Goal: Task Accomplishment & Management: Use online tool/utility

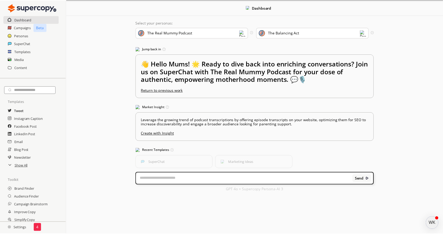
scroll to position [34, 0]
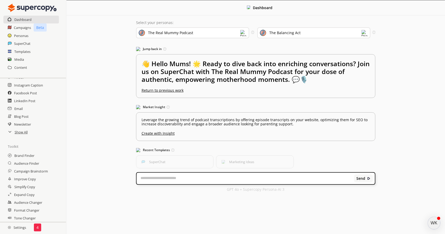
click at [19, 225] on h2 "Settings" at bounding box center [17, 227] width 34 height 10
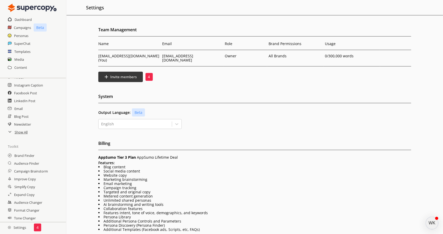
click at [39, 228] on div "4" at bounding box center [37, 227] width 7 height 8
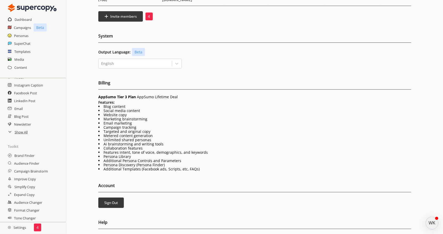
click at [435, 225] on div "WK" at bounding box center [431, 223] width 13 height 13
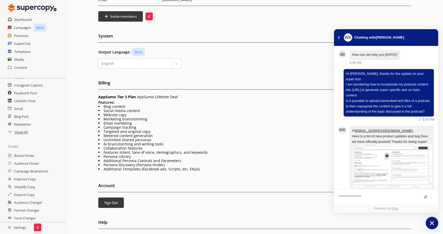
scroll to position [0, 0]
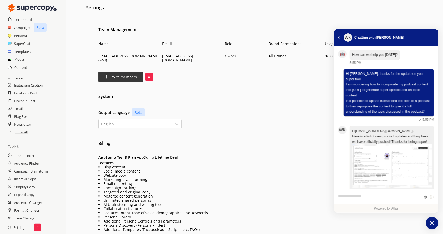
click at [431, 220] on icon "atlas-launcher" at bounding box center [432, 223] width 8 height 8
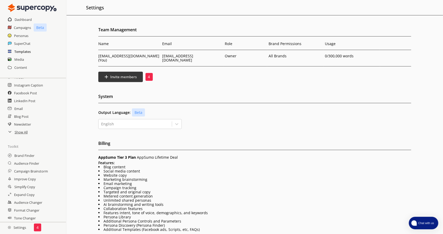
scroll to position [60, 0]
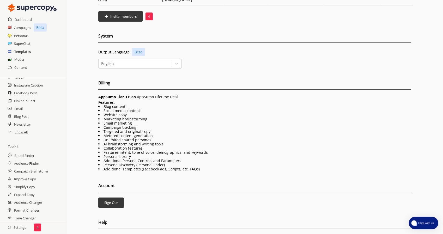
click at [24, 53] on h2 "Templates" at bounding box center [22, 52] width 16 height 8
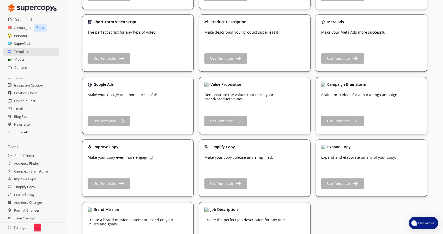
scroll to position [748, 0]
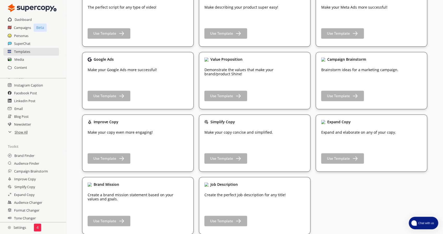
click at [36, 227] on div "4" at bounding box center [37, 227] width 7 height 8
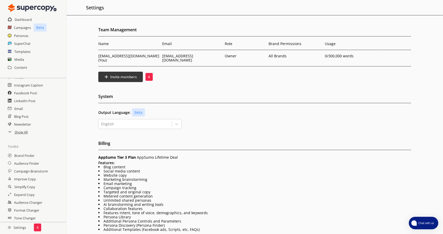
click at [151, 73] on div "4" at bounding box center [148, 77] width 7 height 8
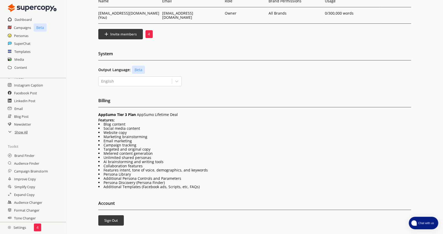
scroll to position [60, 0]
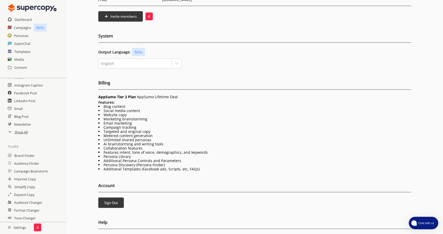
click at [135, 48] on p "Beta" at bounding box center [138, 52] width 13 height 8
click at [160, 61] on div at bounding box center [135, 63] width 68 height 5
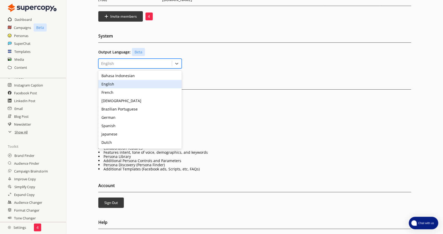
click at [141, 82] on div "English" at bounding box center [139, 84] width 83 height 8
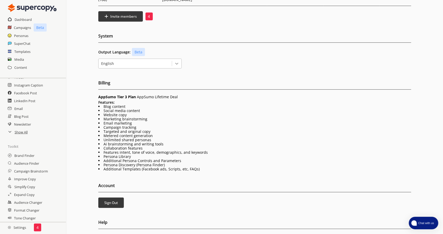
click at [176, 61] on icon at bounding box center [176, 63] width 5 height 5
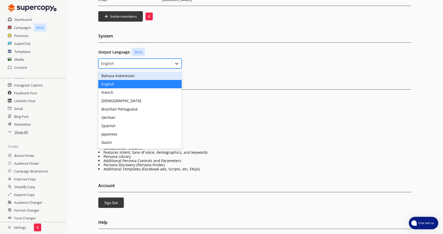
click at [176, 61] on icon at bounding box center [176, 63] width 5 height 5
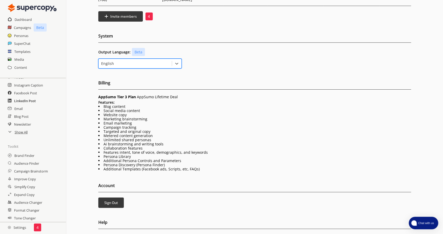
scroll to position [0, 0]
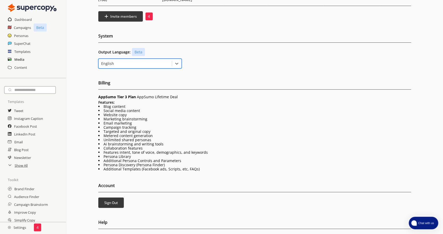
click at [17, 60] on h2 "Media" at bounding box center [19, 59] width 10 height 8
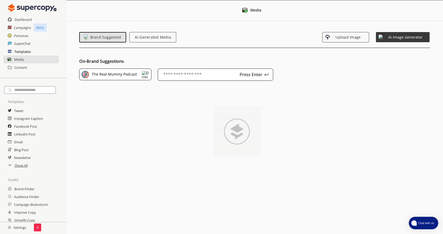
click at [20, 51] on h2 "Templates" at bounding box center [22, 52] width 16 height 8
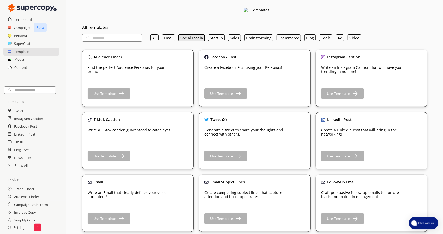
click at [190, 36] on button "Social Media" at bounding box center [191, 37] width 26 height 7
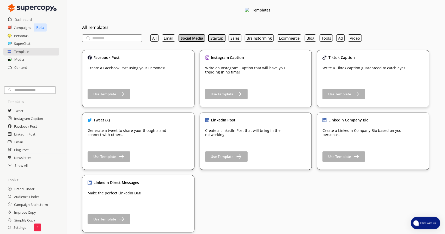
click at [217, 38] on button "Startup" at bounding box center [216, 37] width 17 height 7
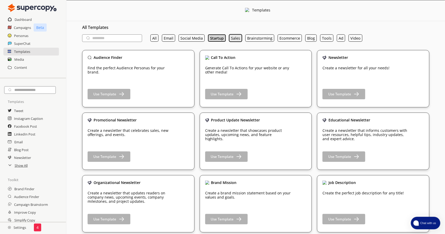
click at [234, 38] on button "Sales" at bounding box center [235, 37] width 13 height 7
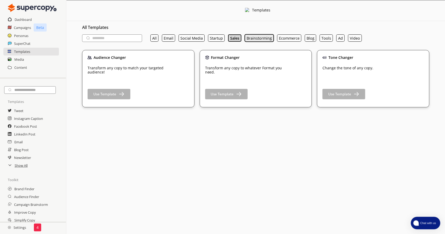
click at [256, 38] on button "Brainstorming" at bounding box center [259, 37] width 29 height 7
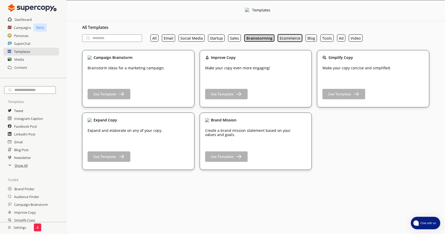
click at [296, 39] on button "Ecommerce" at bounding box center [290, 37] width 24 height 7
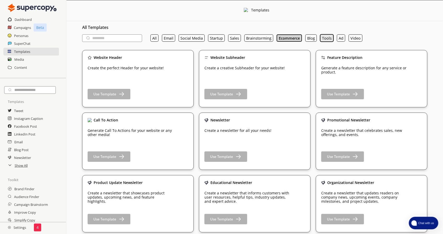
click at [322, 39] on button "Tools" at bounding box center [326, 37] width 13 height 7
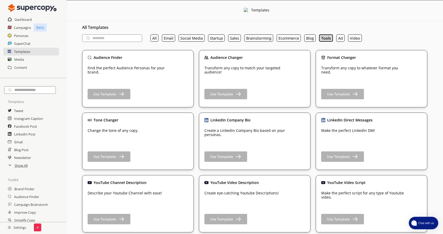
click at [303, 87] on div "Audience Changer Transform any copy to match your targeted audience! Use Templa…" at bounding box center [254, 76] width 101 height 43
click at [342, 33] on div "All Email Social Media Startup Sales Brainstorming Ecommerce Blog Tools Ad Video" at bounding box center [255, 38] width 217 height 14
click at [338, 39] on button "Ad" at bounding box center [340, 37] width 8 height 7
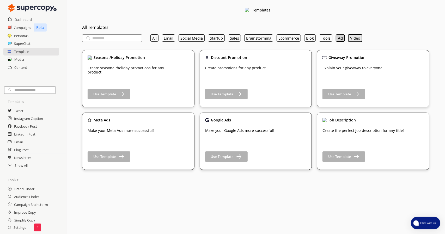
click at [350, 39] on button "Video" at bounding box center [355, 37] width 14 height 7
